Goal: Check status: Check status

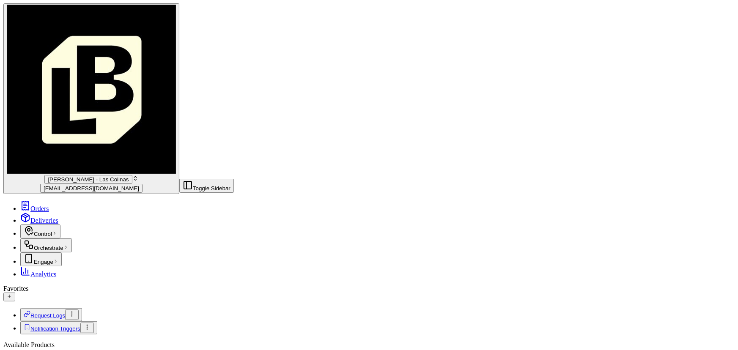
click at [48, 176] on span "[PERSON_NAME] - Las Colinas" at bounding box center [88, 179] width 81 height 6
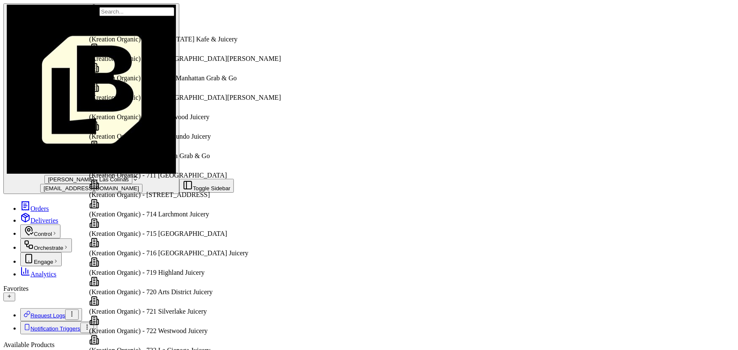
click at [142, 16] on input "text" at bounding box center [136, 11] width 75 height 9
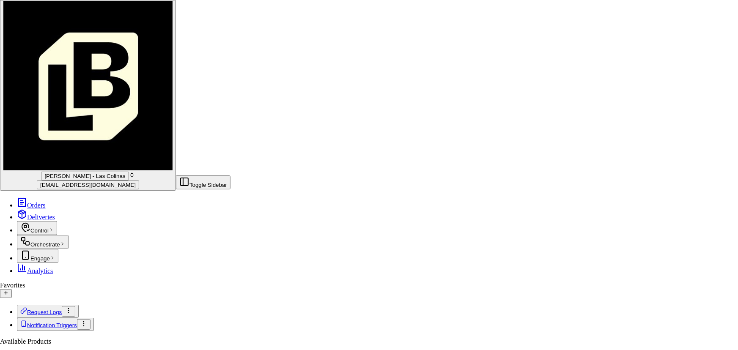
scroll to position [156, 0]
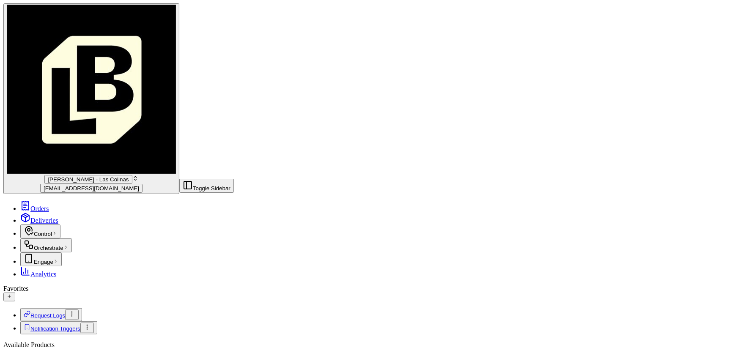
scroll to position [0, 0]
